Goal: Task Accomplishment & Management: Manage account settings

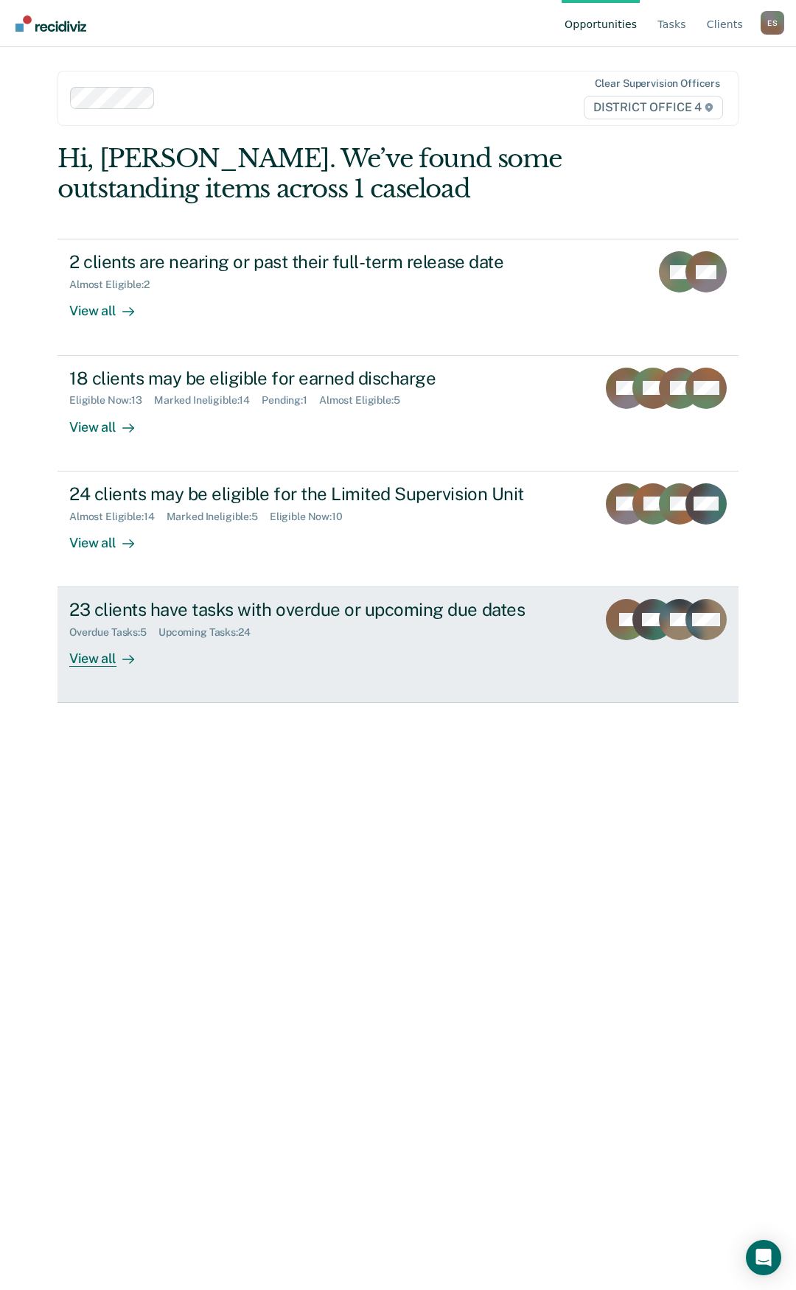
click at [96, 662] on div "View all" at bounding box center [110, 653] width 83 height 29
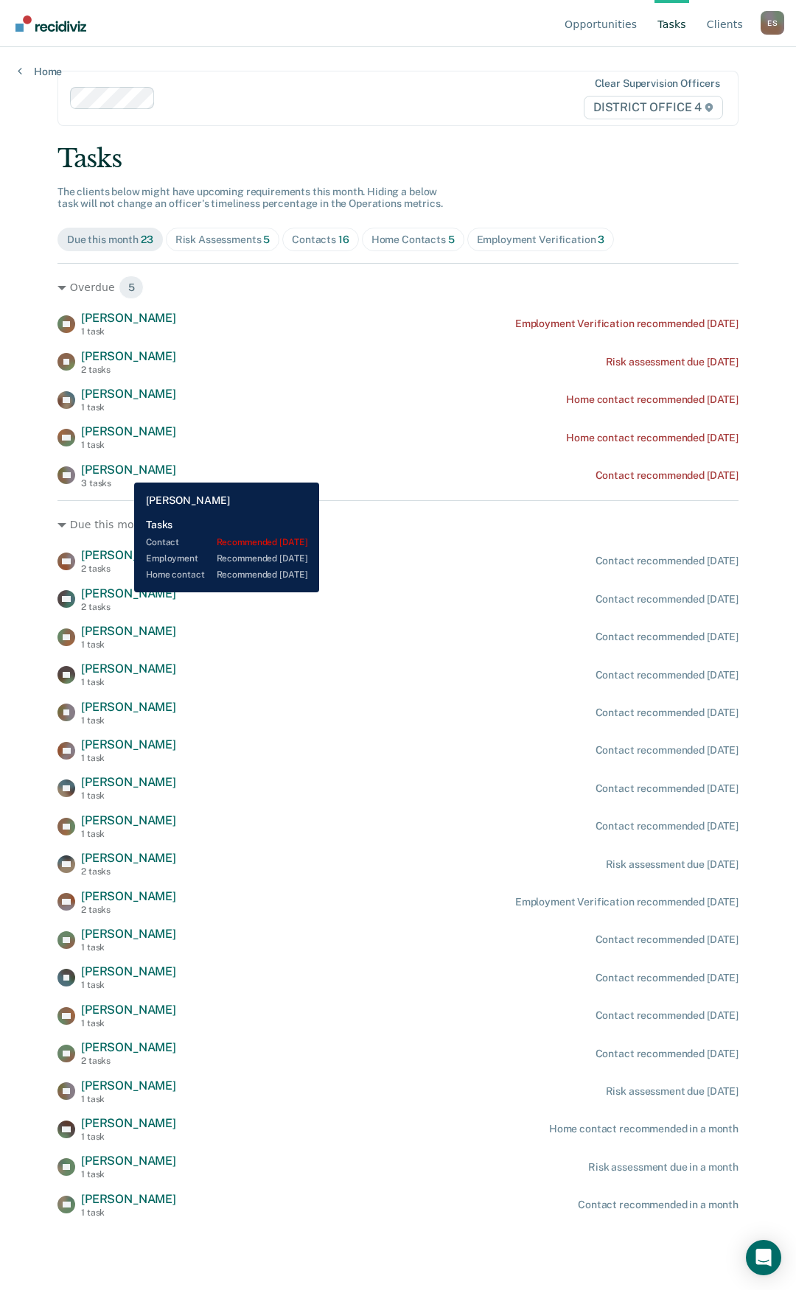
click at [123, 471] on span "[PERSON_NAME]" at bounding box center [128, 470] width 95 height 14
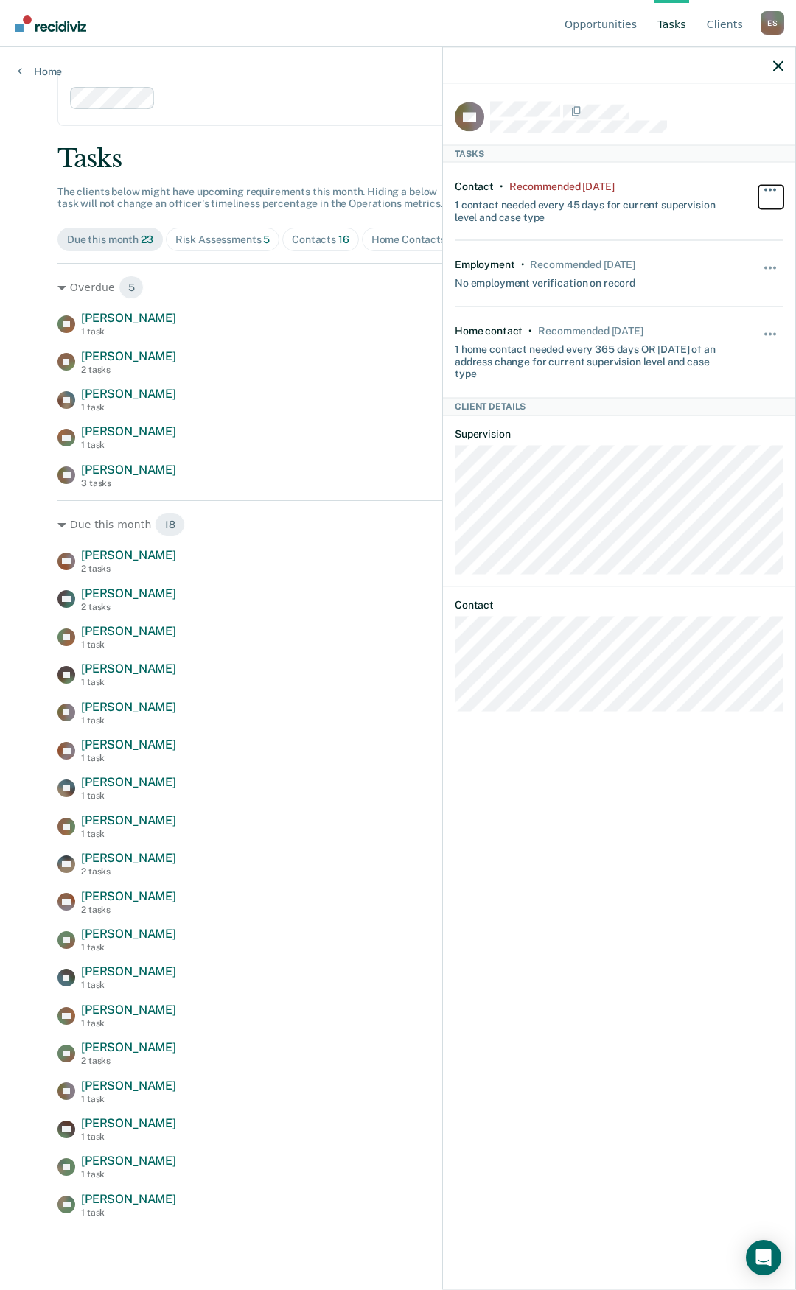
click at [774, 190] on button "button" at bounding box center [770, 197] width 25 height 24
click at [713, 278] on button "30 days" at bounding box center [730, 284] width 106 height 24
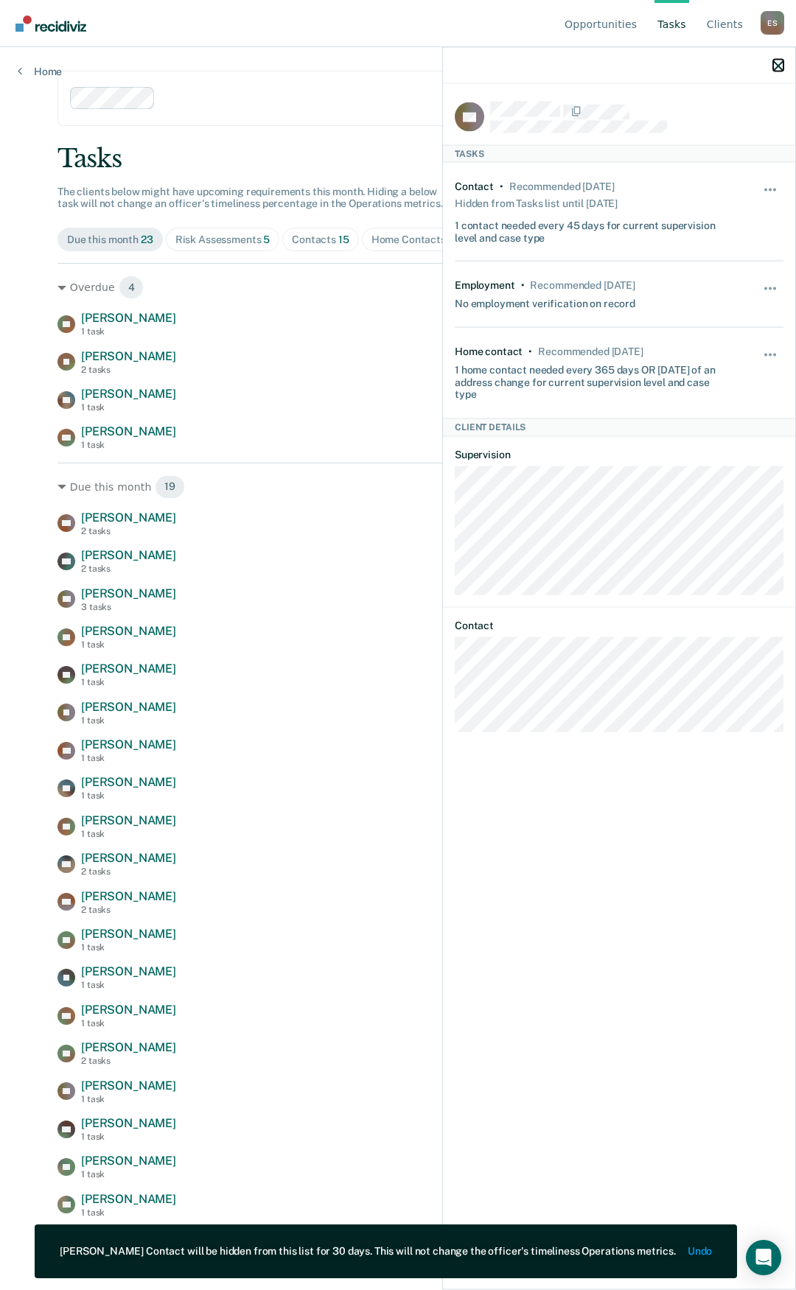
click at [777, 66] on icon "button" at bounding box center [778, 65] width 10 height 10
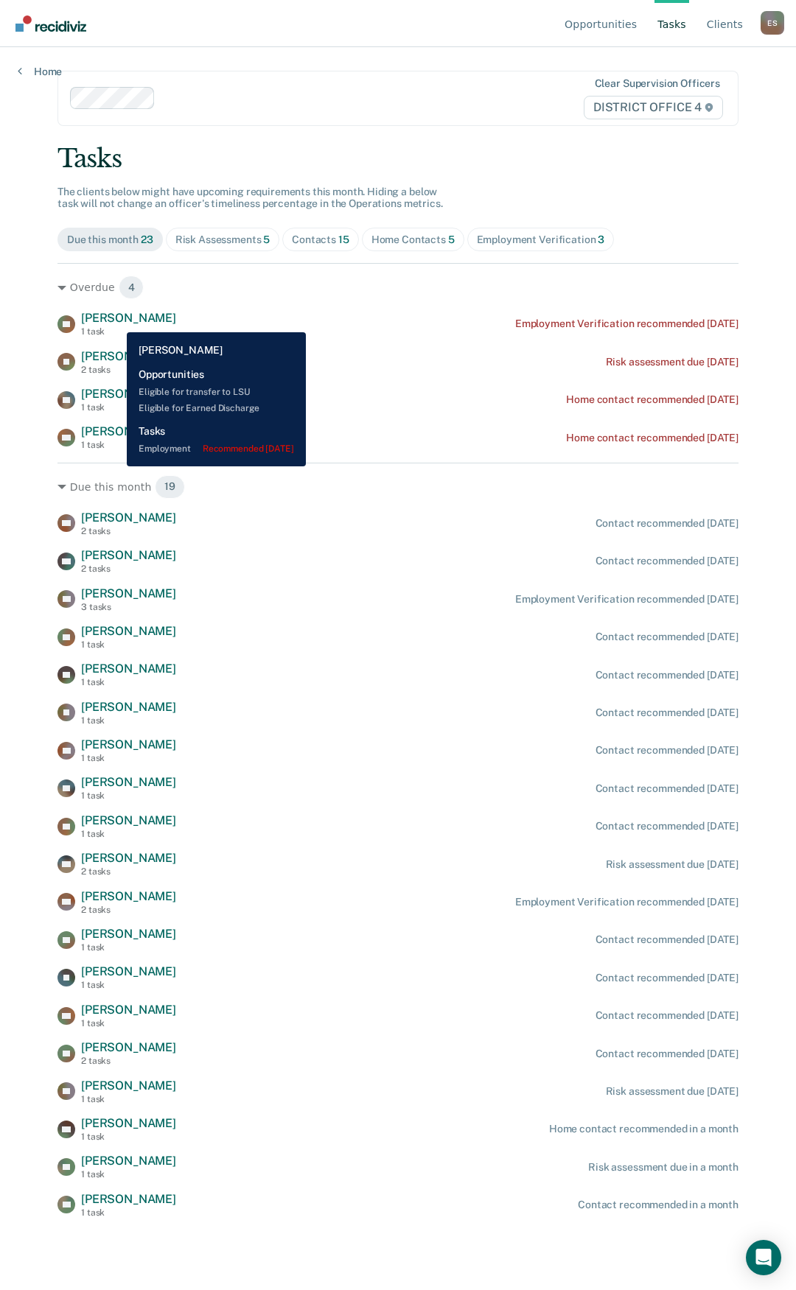
click at [116, 321] on span "[PERSON_NAME]" at bounding box center [128, 318] width 95 height 14
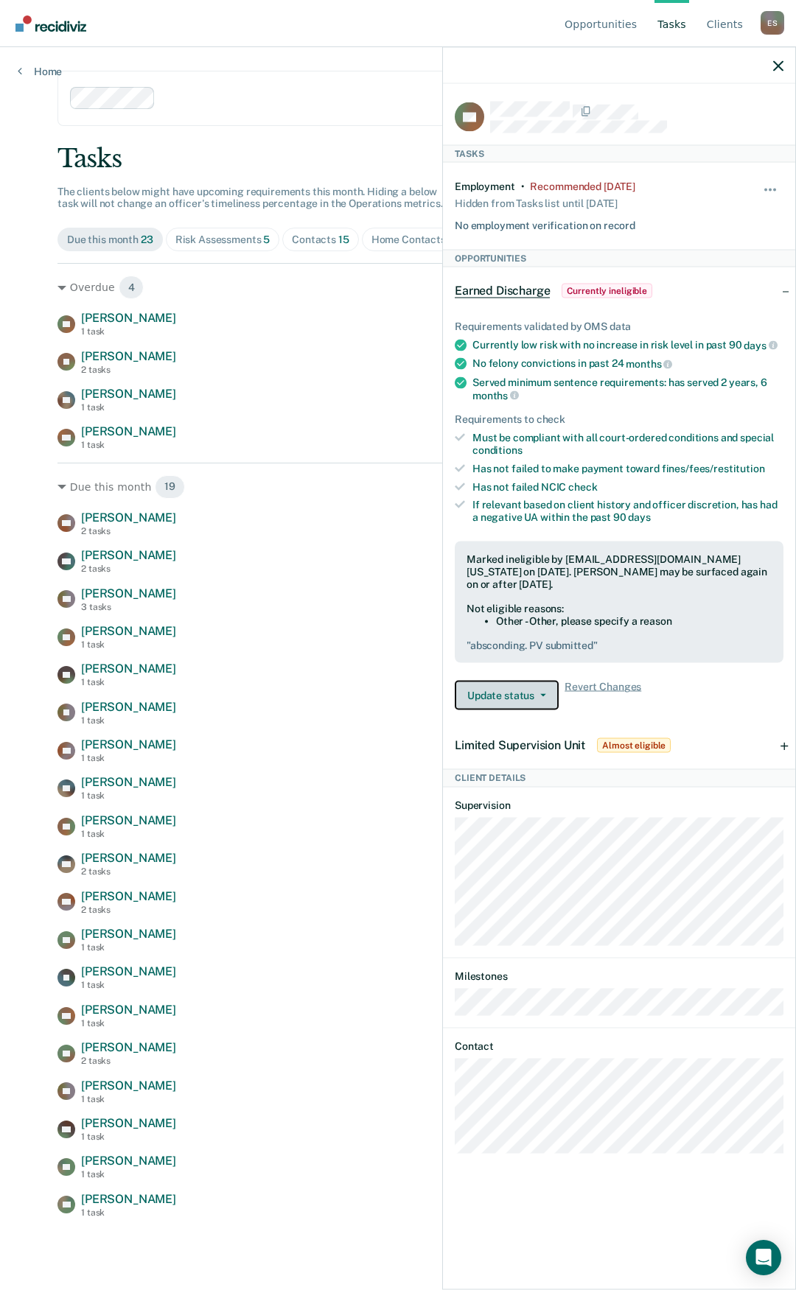
click at [539, 681] on button "Update status" at bounding box center [507, 695] width 104 height 29
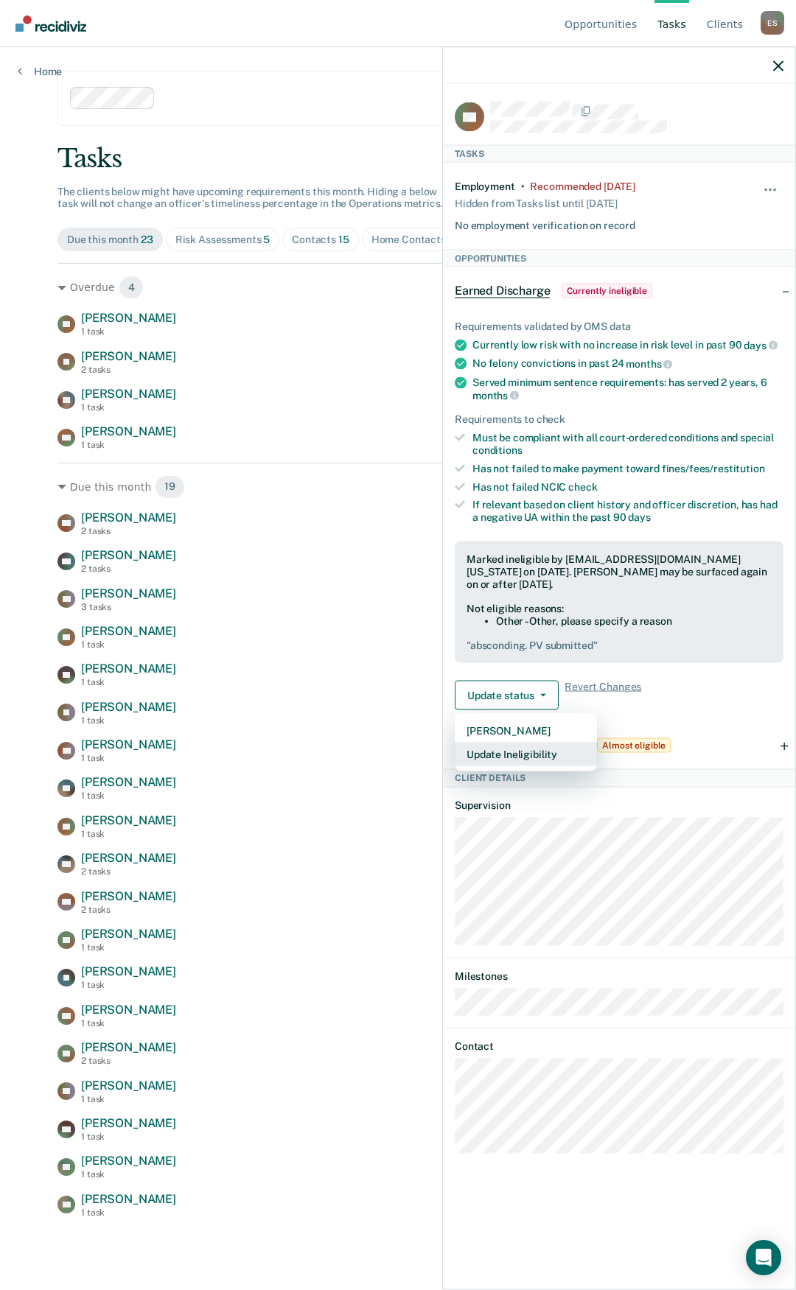
click at [545, 746] on button "Update Ineligibility" at bounding box center [526, 755] width 142 height 24
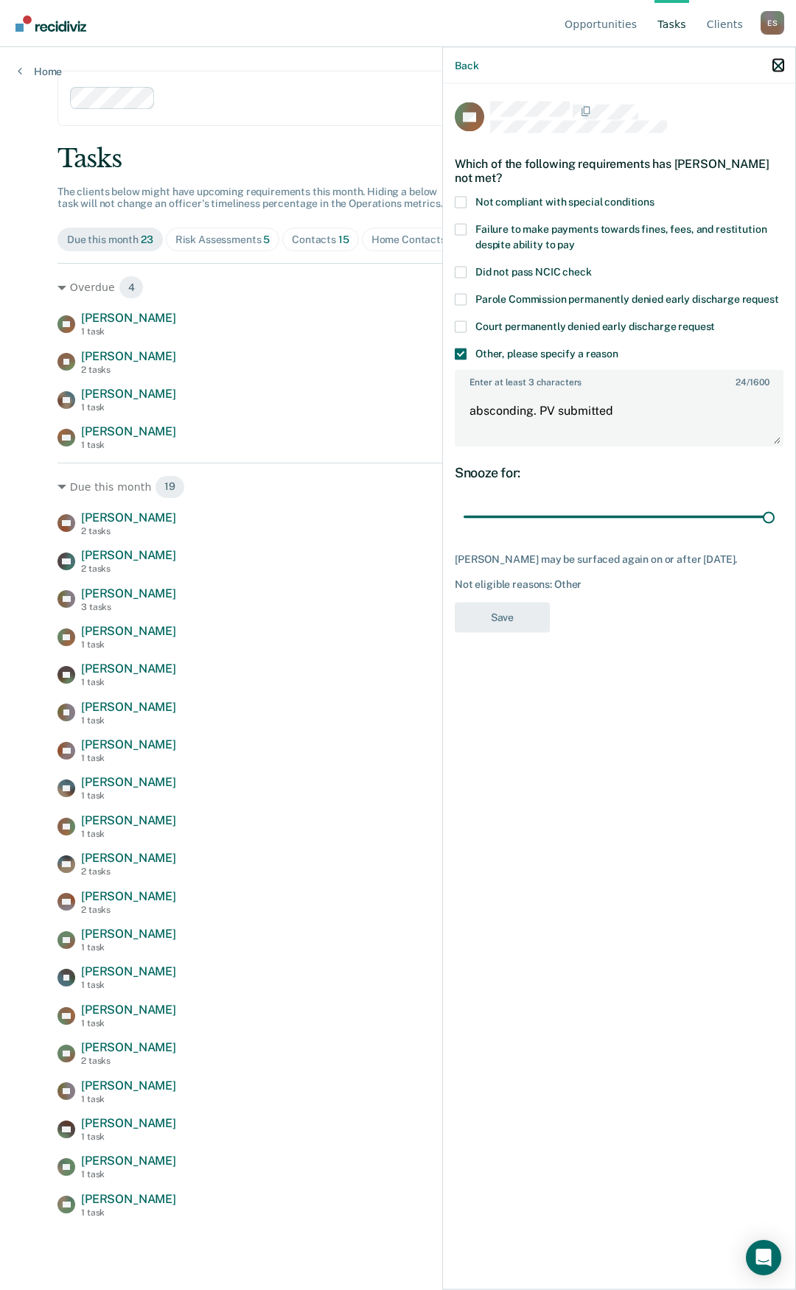
click at [774, 61] on icon "button" at bounding box center [778, 65] width 10 height 10
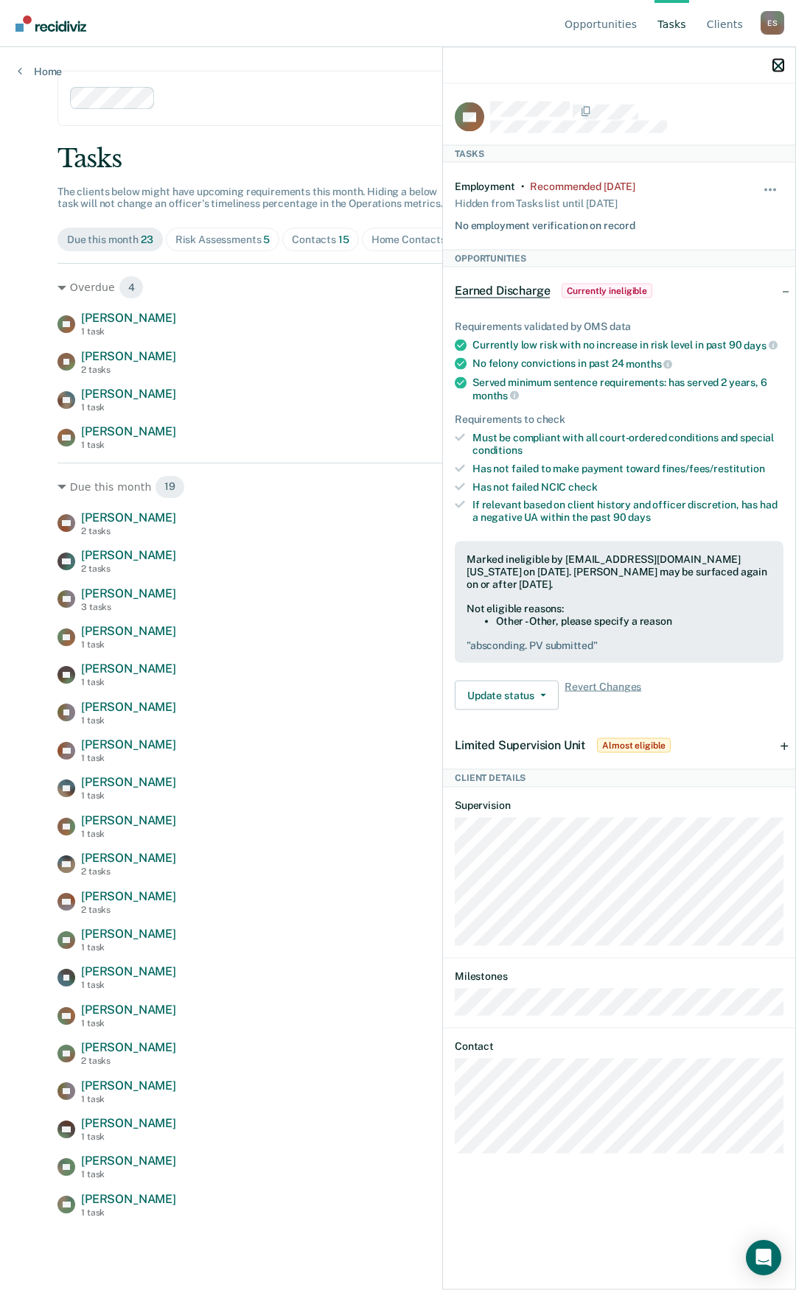
click at [777, 69] on icon "button" at bounding box center [778, 65] width 10 height 10
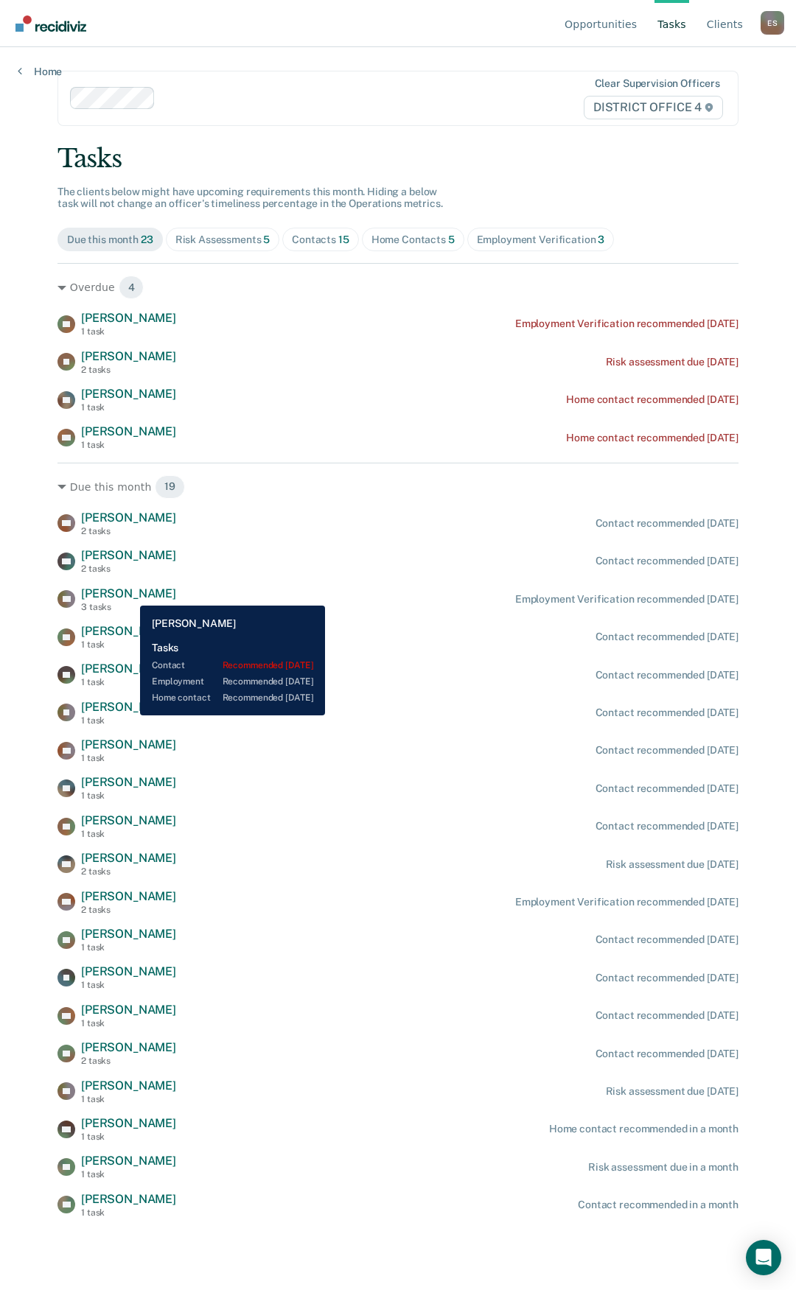
click at [129, 594] on span "[PERSON_NAME]" at bounding box center [128, 594] width 95 height 14
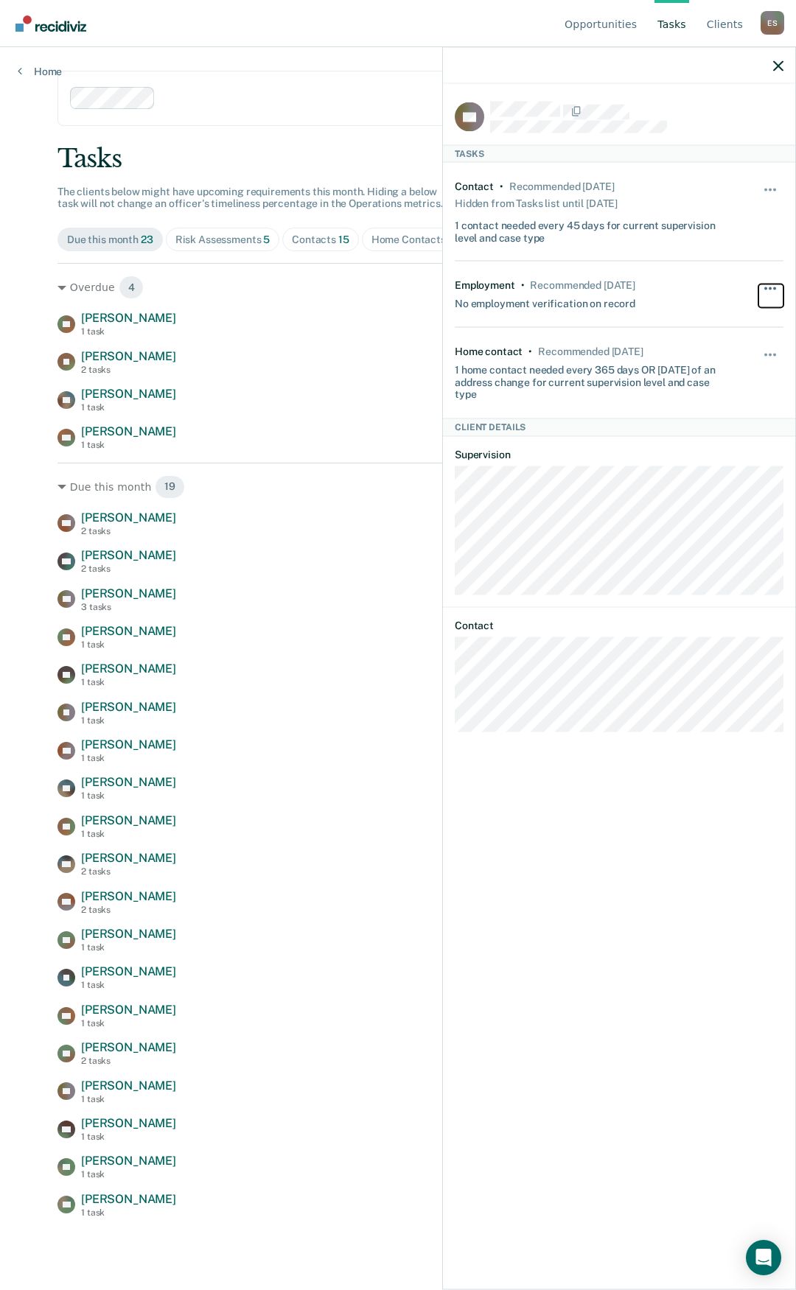
click at [773, 285] on button "button" at bounding box center [770, 296] width 25 height 24
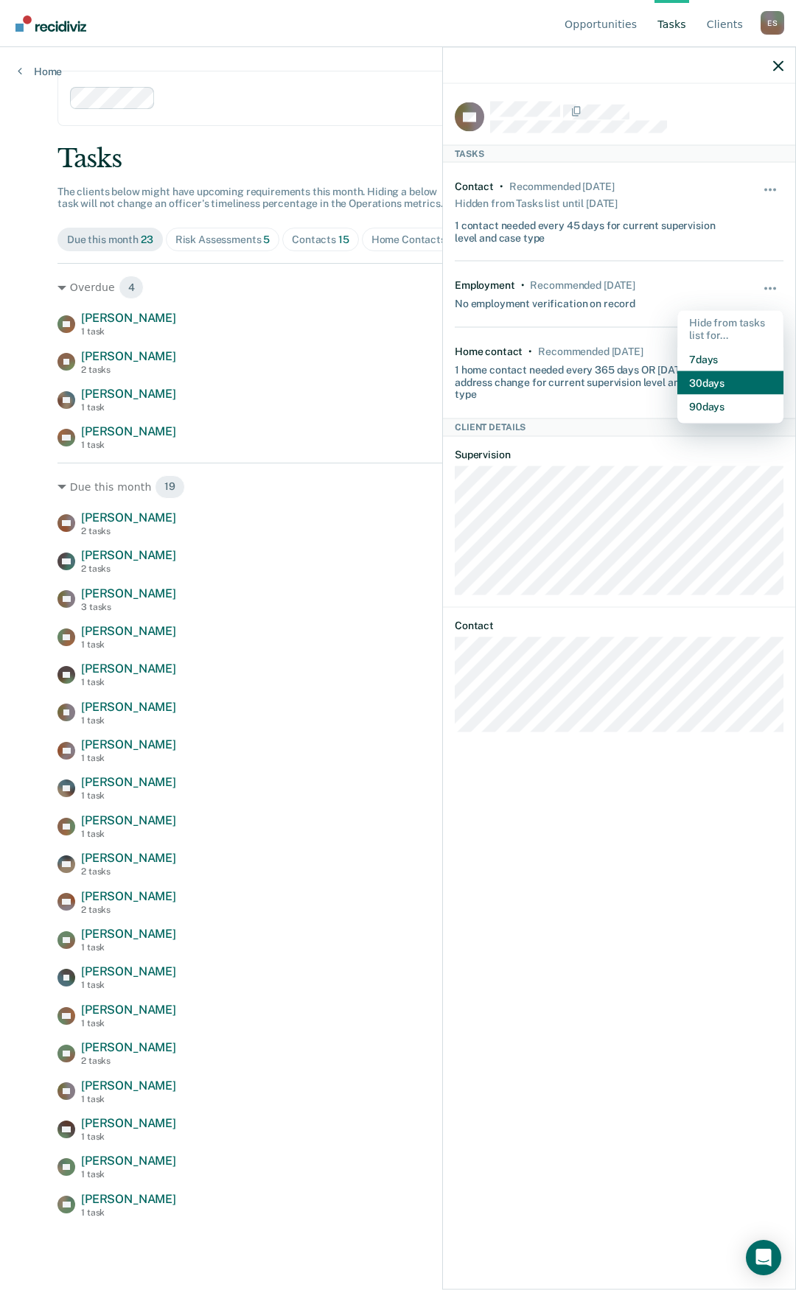
click at [719, 382] on button "30 days" at bounding box center [730, 383] width 106 height 24
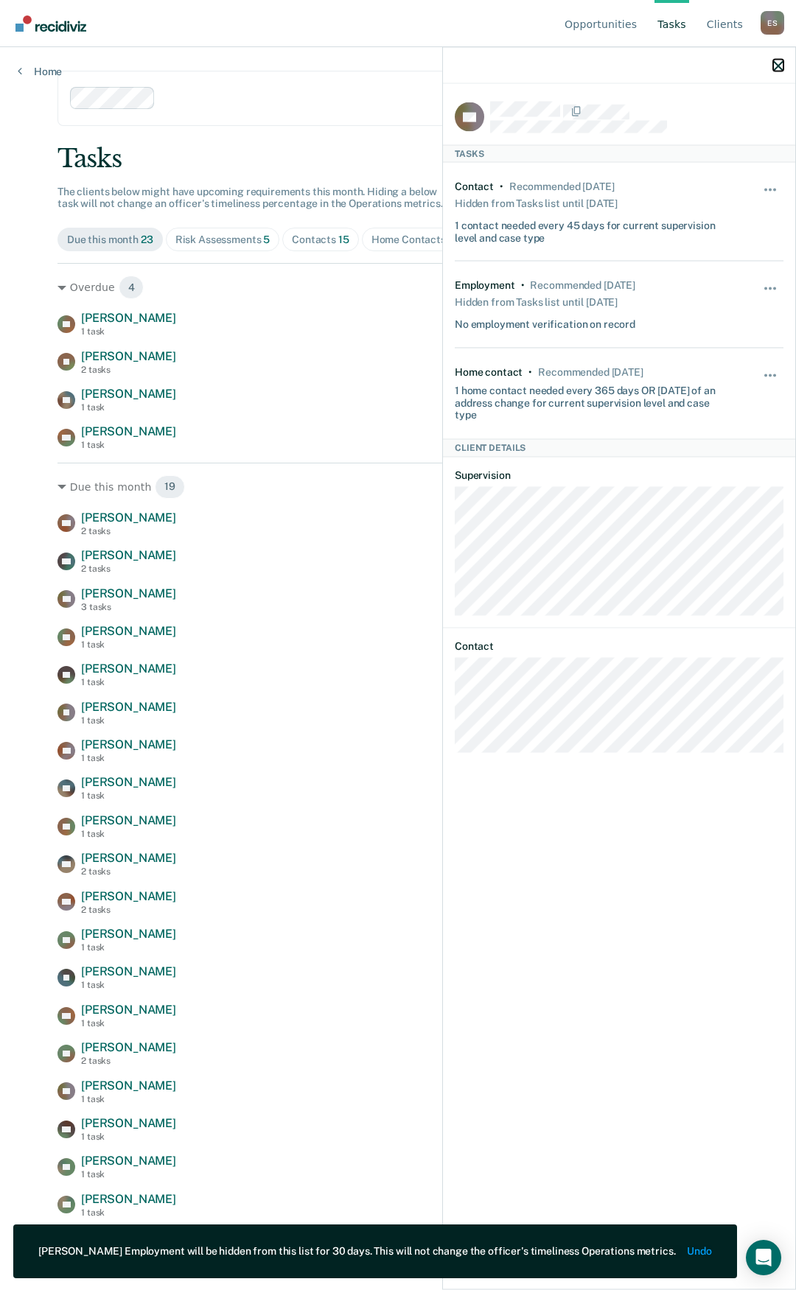
click at [777, 61] on icon "button" at bounding box center [778, 65] width 10 height 10
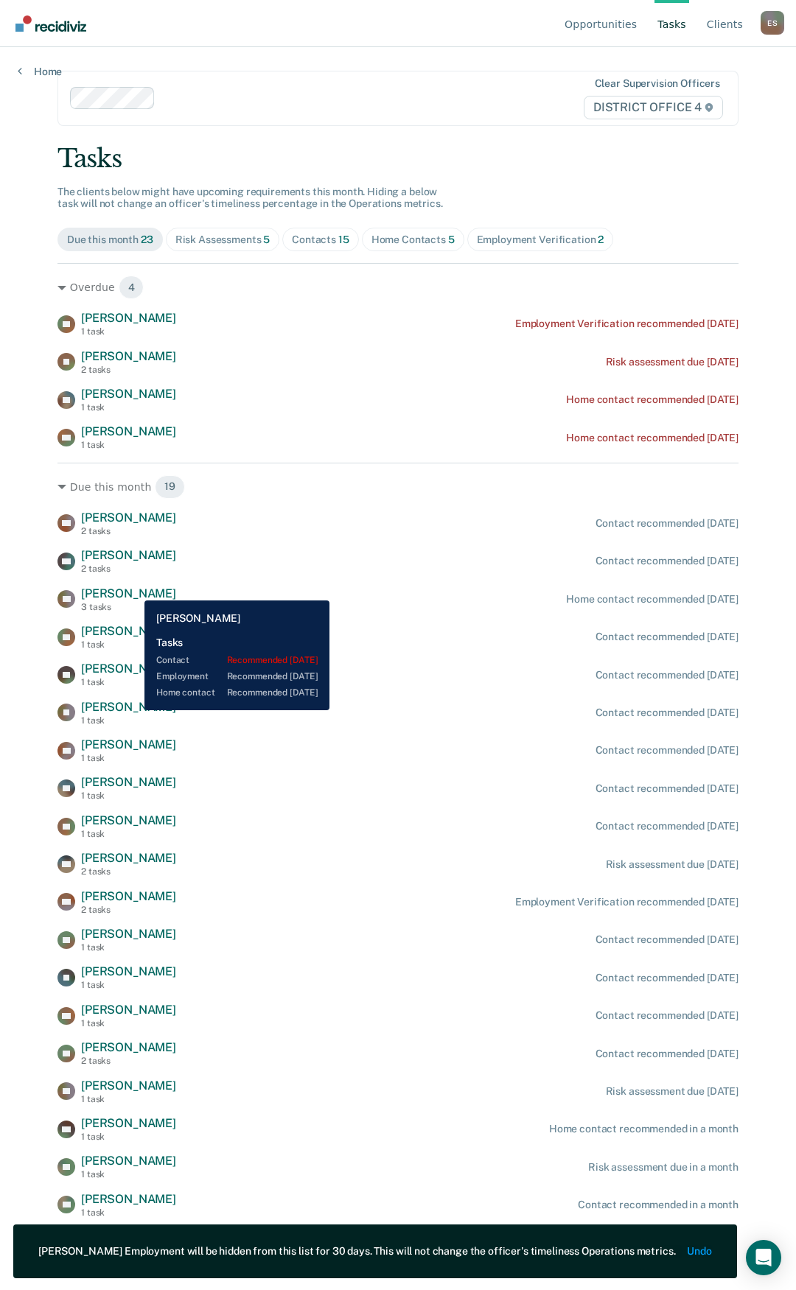
click at [133, 590] on span "[PERSON_NAME]" at bounding box center [128, 594] width 95 height 14
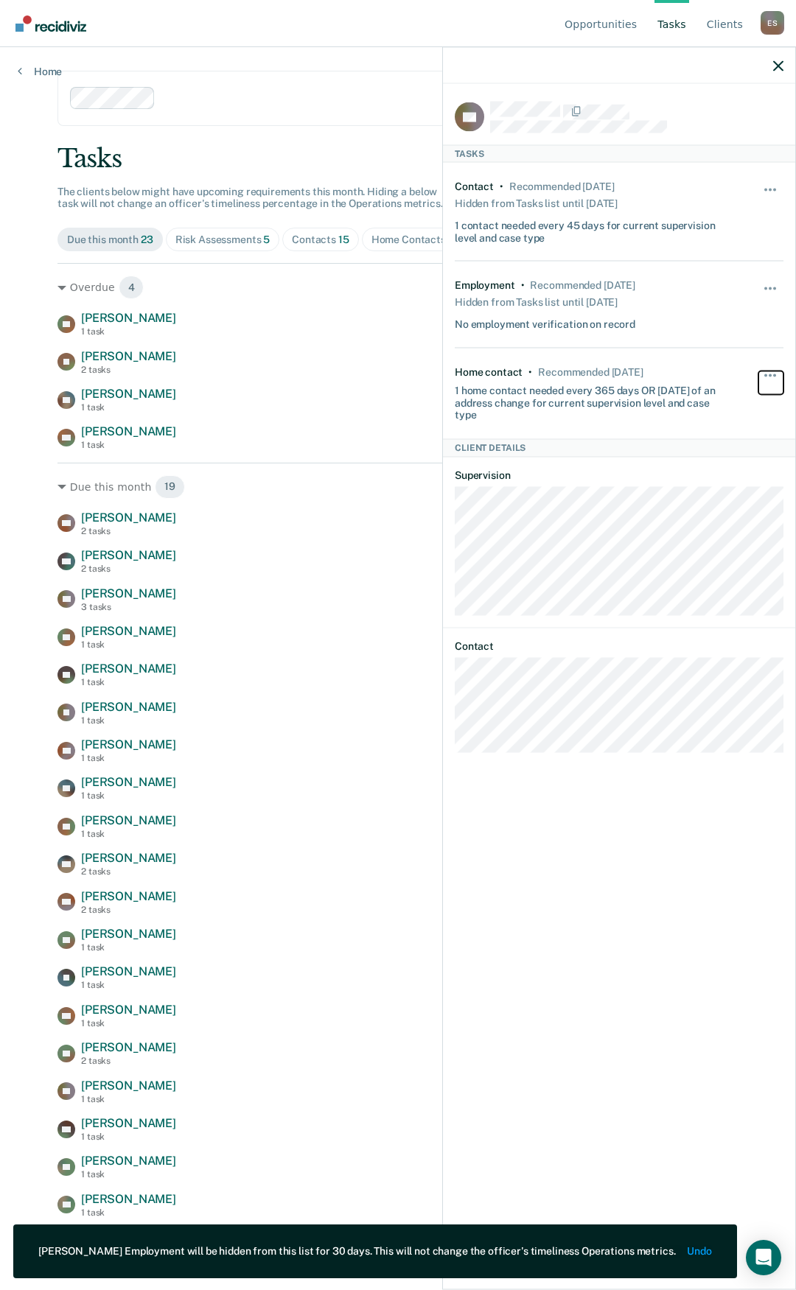
click at [773, 376] on button "button" at bounding box center [770, 383] width 25 height 24
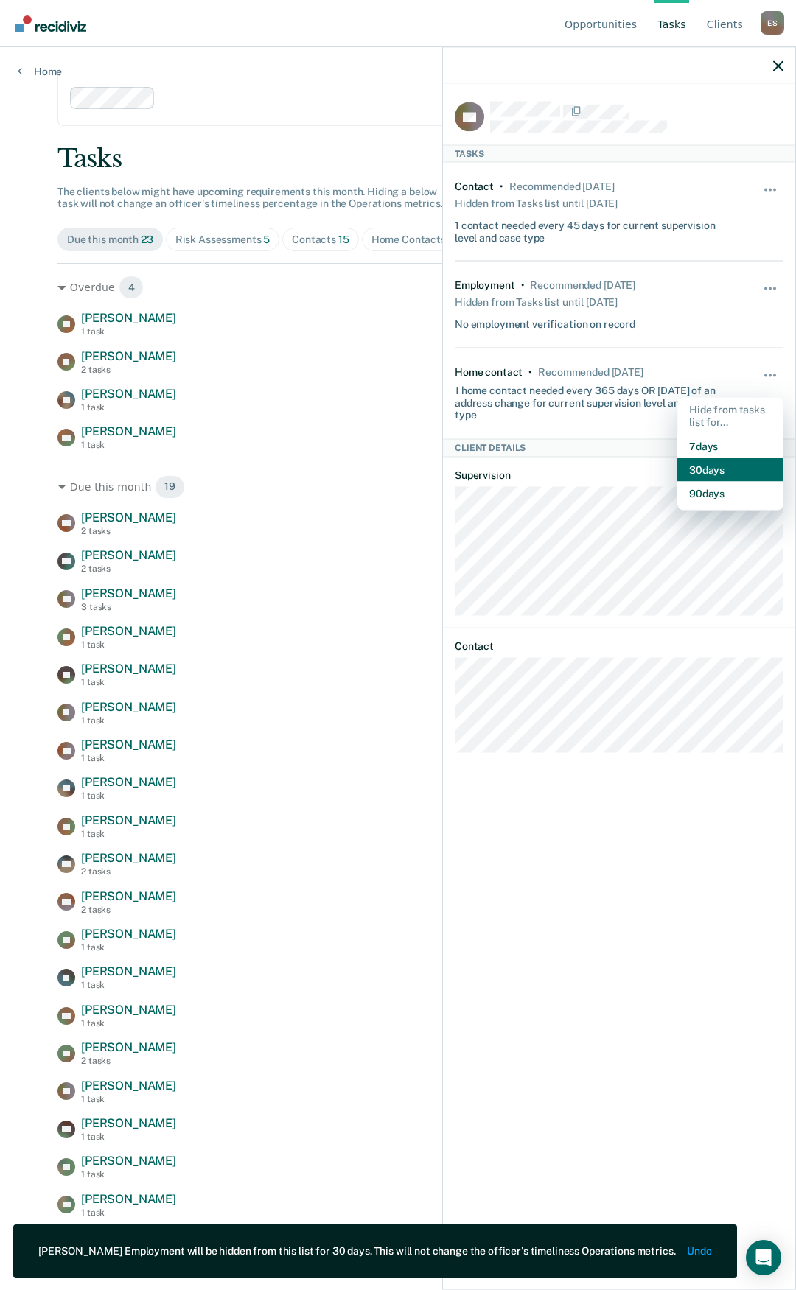
click at [691, 464] on button "30 days" at bounding box center [730, 470] width 106 height 24
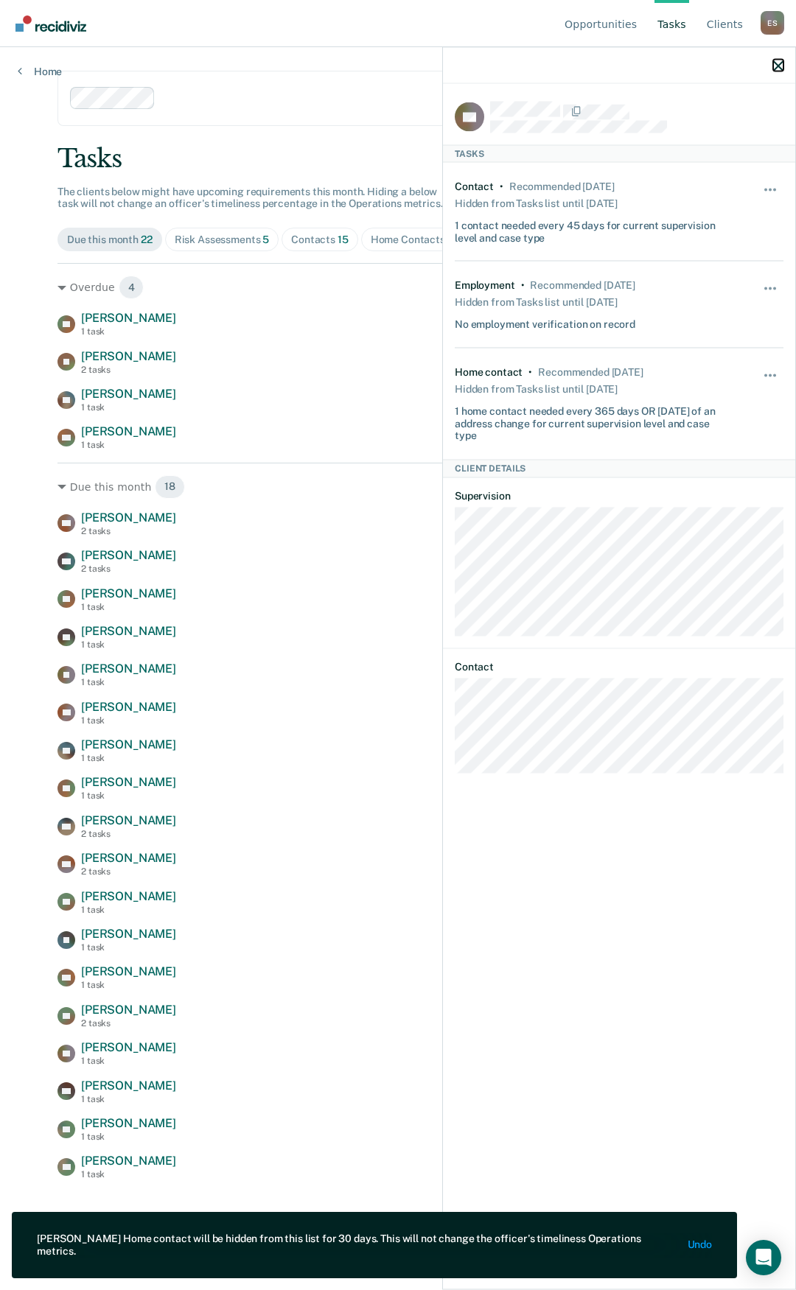
click at [775, 70] on icon "button" at bounding box center [778, 65] width 10 height 10
